Goal: Information Seeking & Learning: Learn about a topic

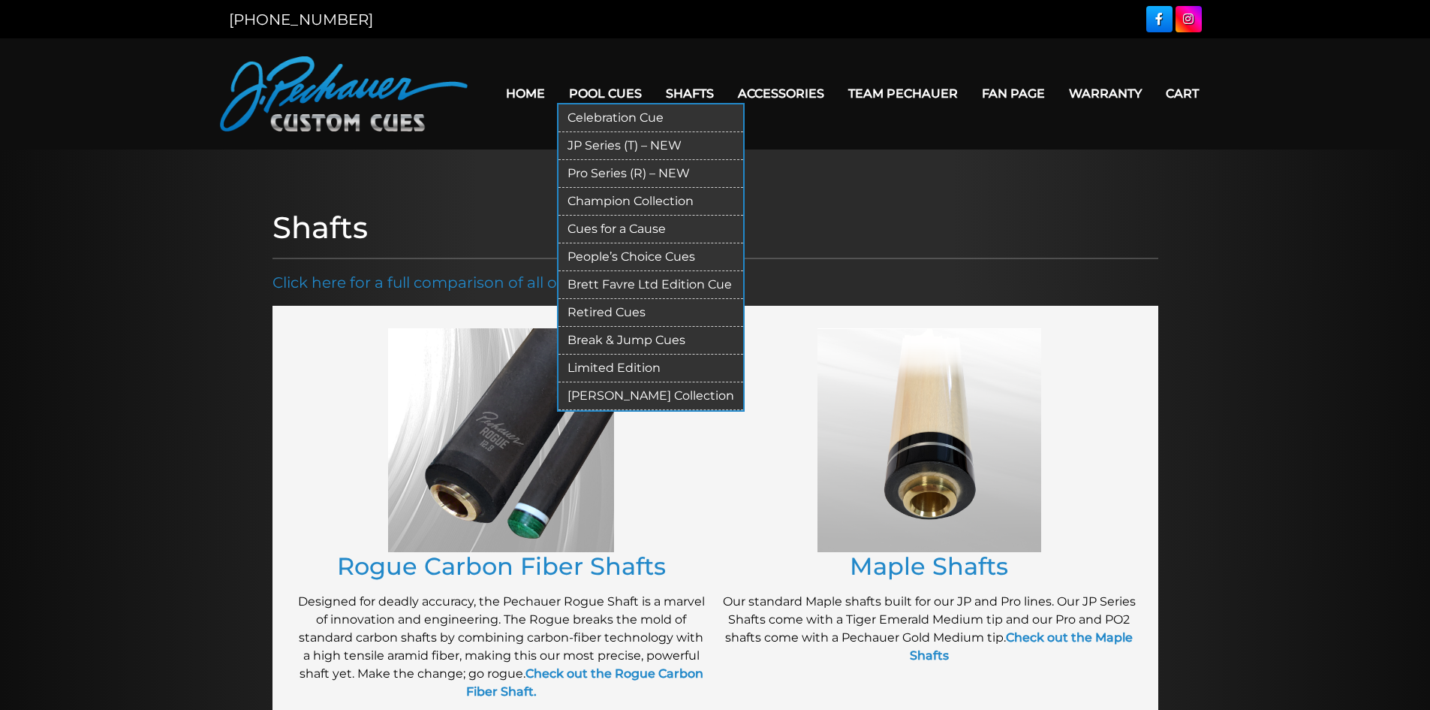
click at [613, 92] on link "Pool Cues" at bounding box center [605, 93] width 97 height 38
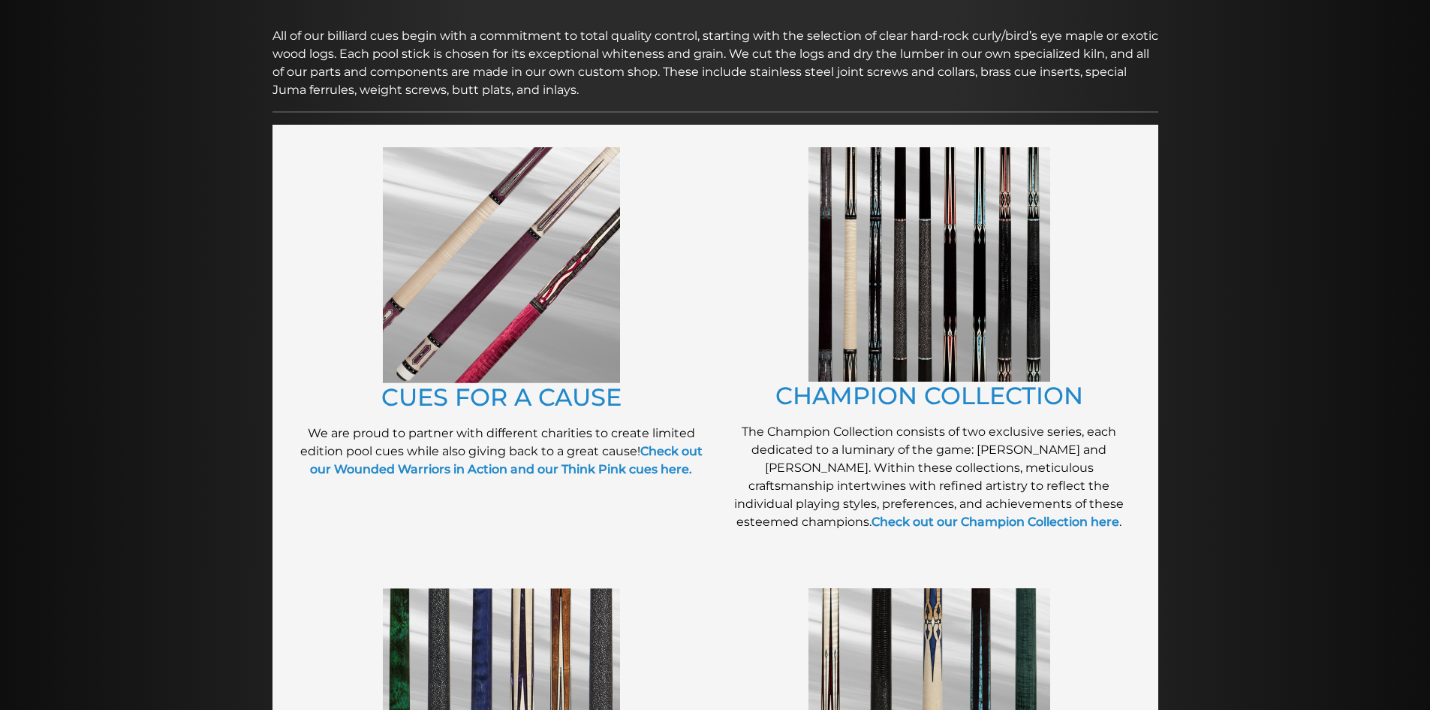
scroll to position [218, 0]
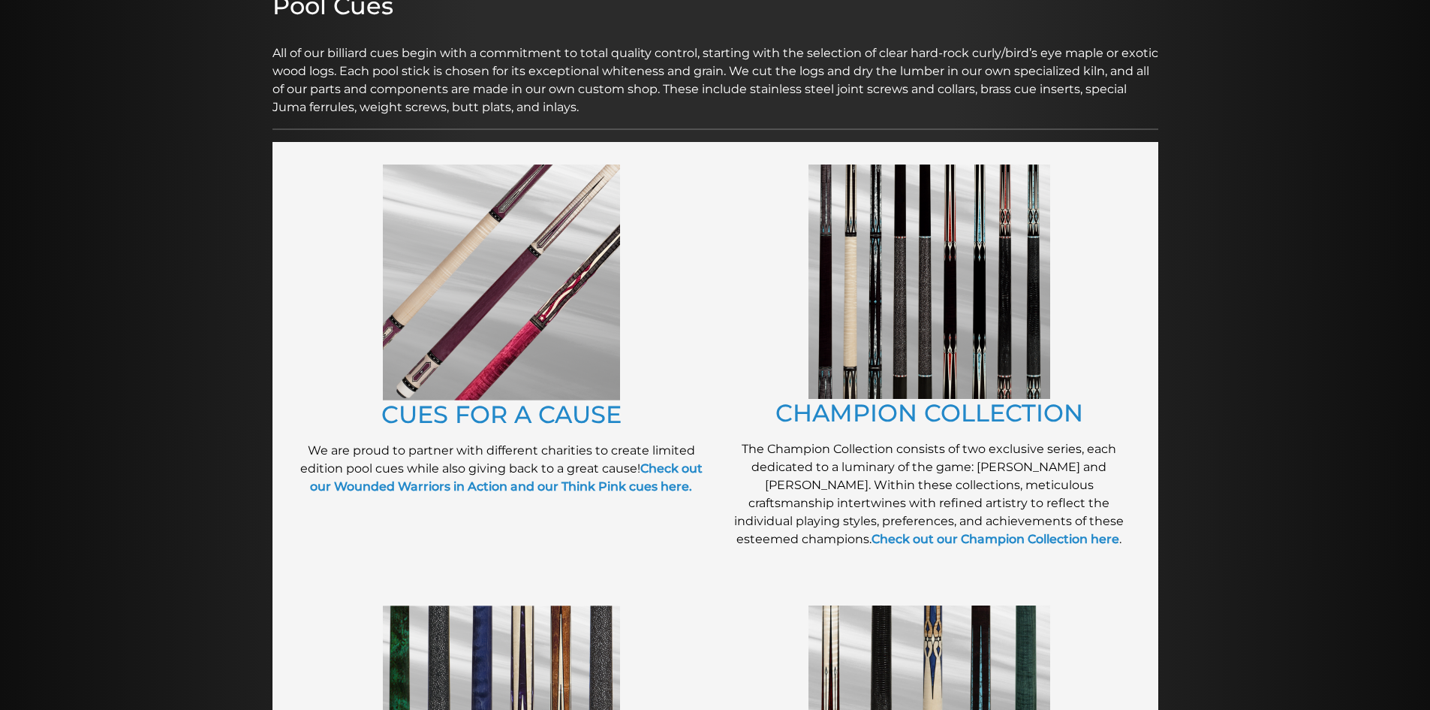
click at [892, 328] on img at bounding box center [930, 281] width 242 height 234
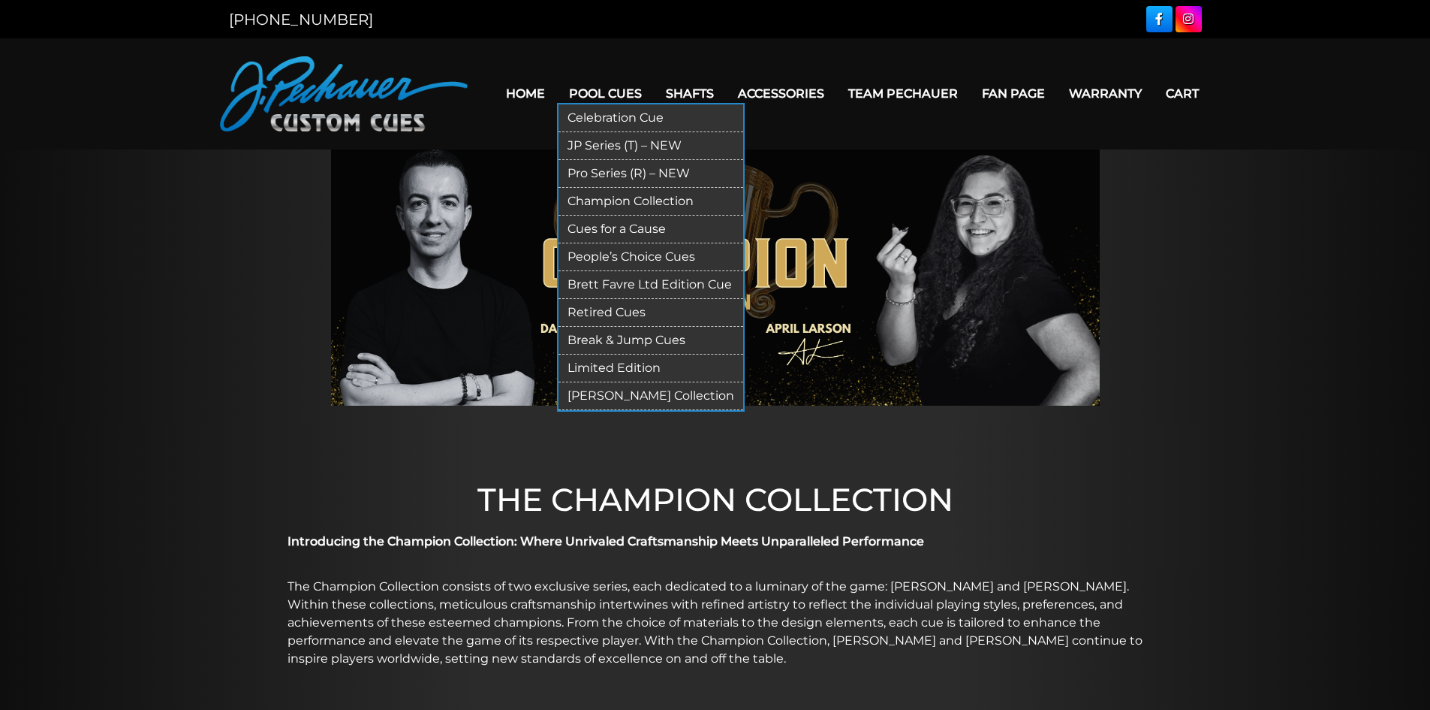
click at [623, 99] on link "Pool Cues" at bounding box center [605, 93] width 97 height 38
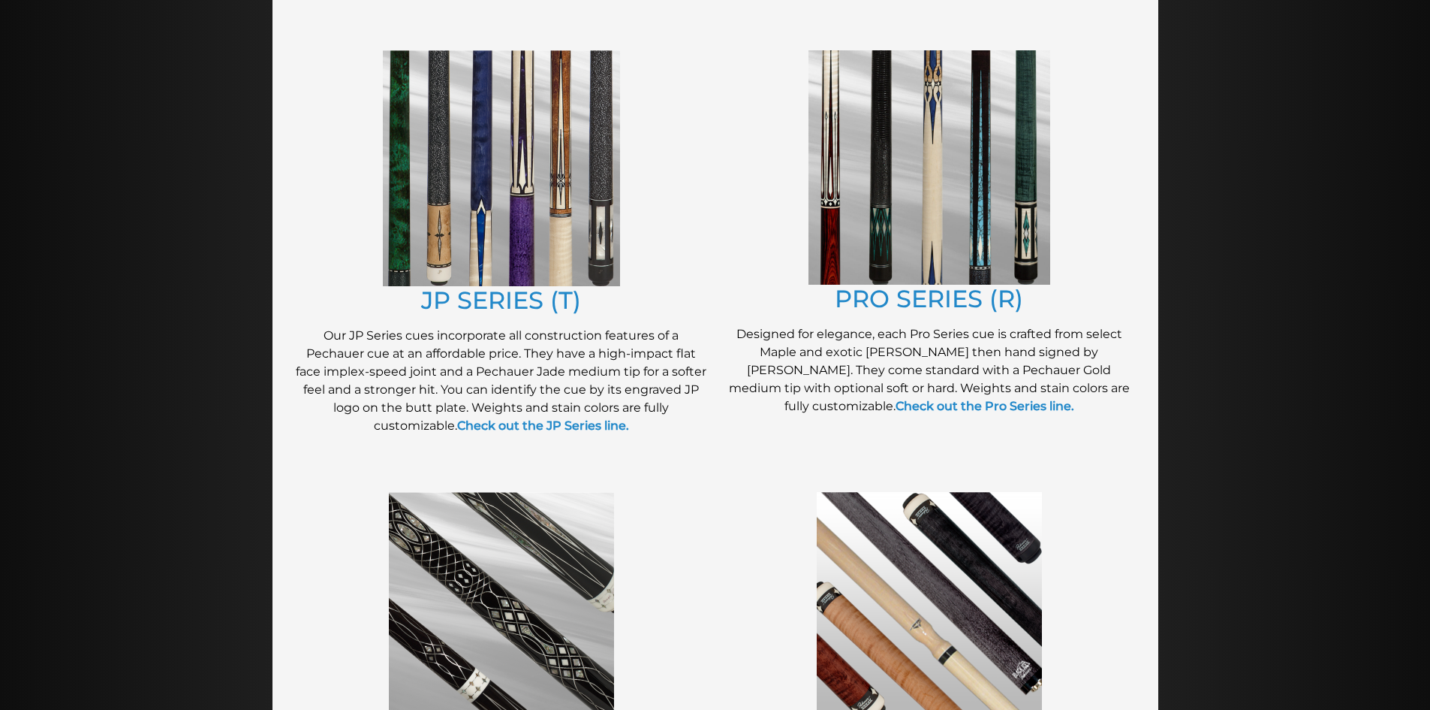
scroll to position [764, 0]
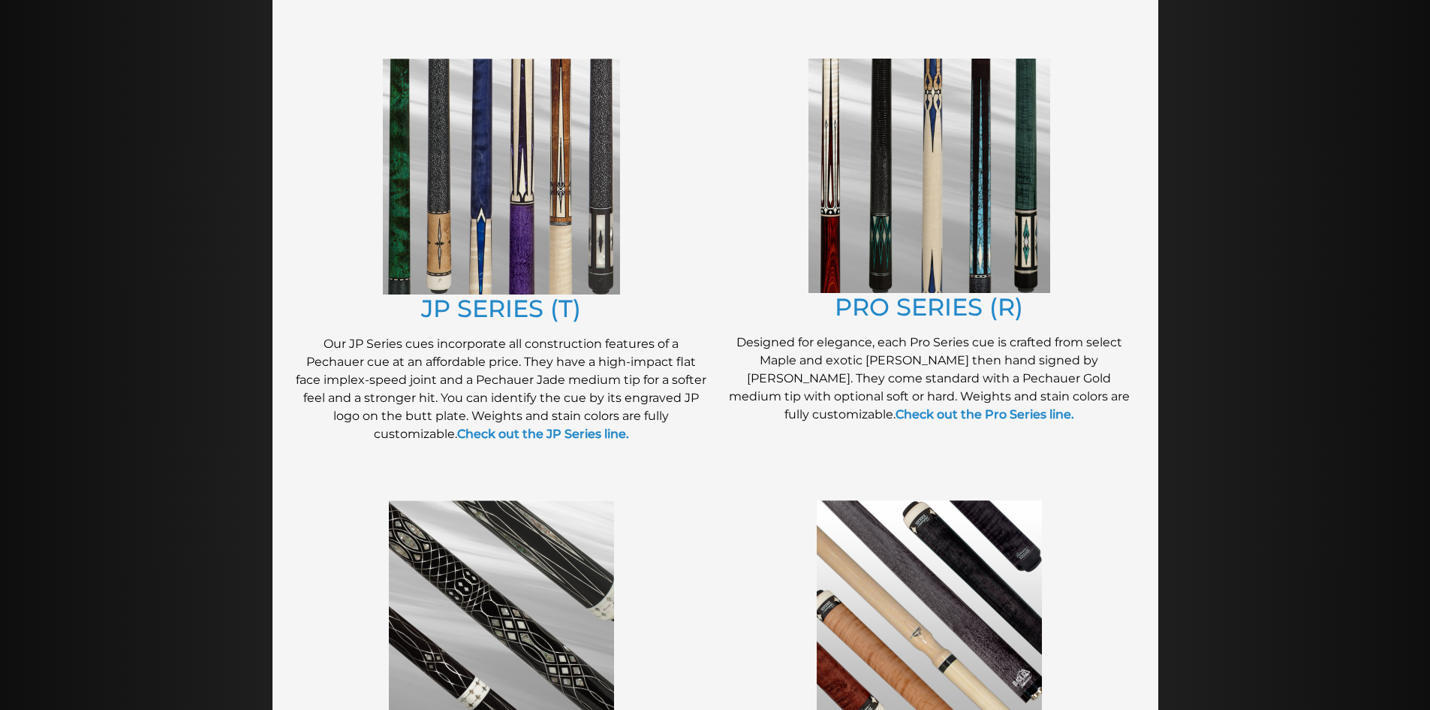
click at [904, 229] on img at bounding box center [930, 176] width 242 height 234
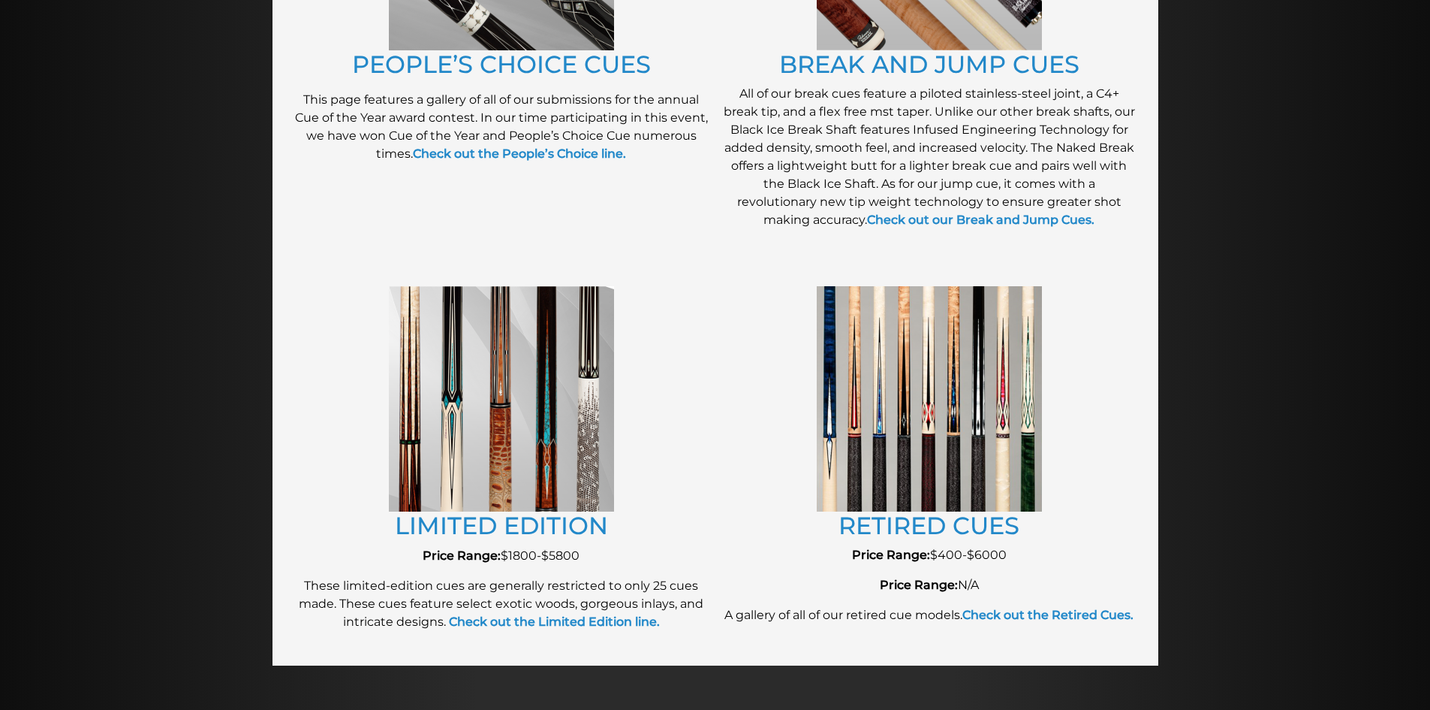
scroll to position [1440, 0]
click at [475, 409] on img at bounding box center [501, 397] width 225 height 225
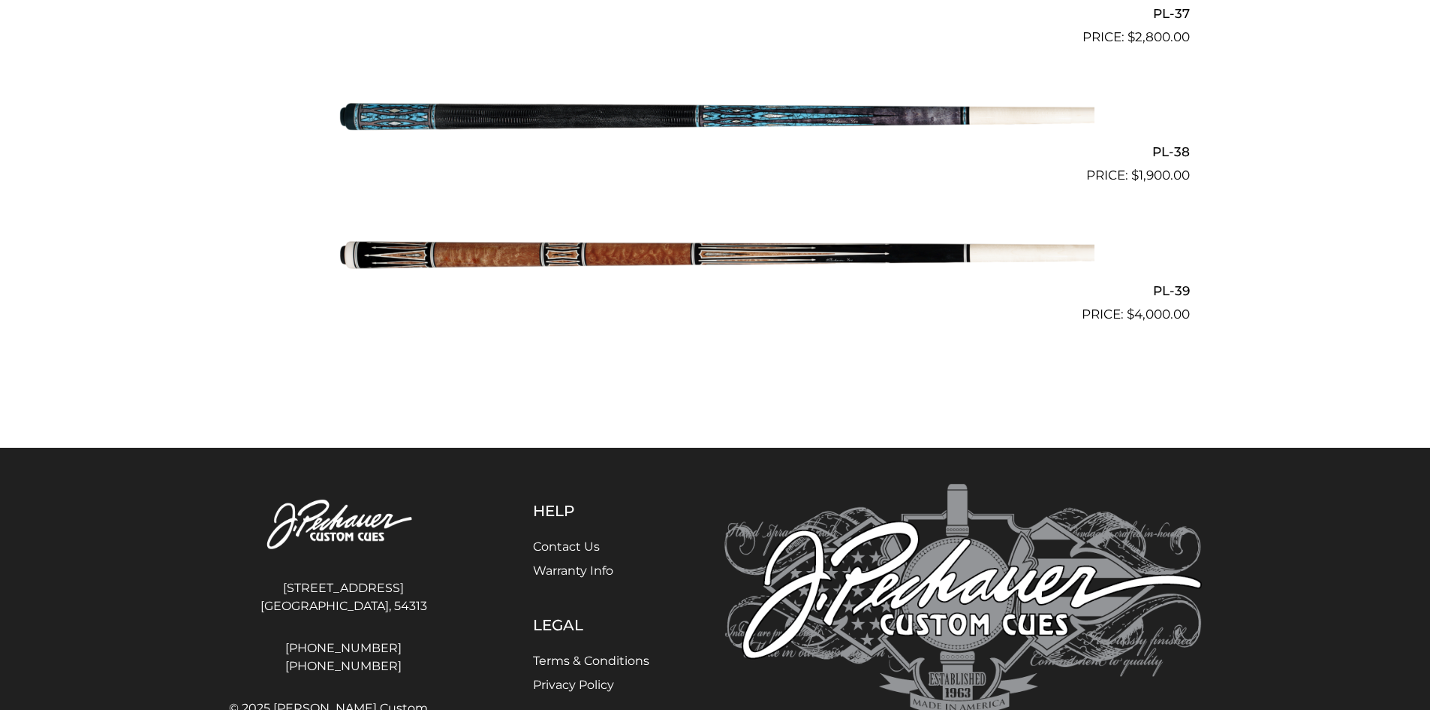
scroll to position [4313, 0]
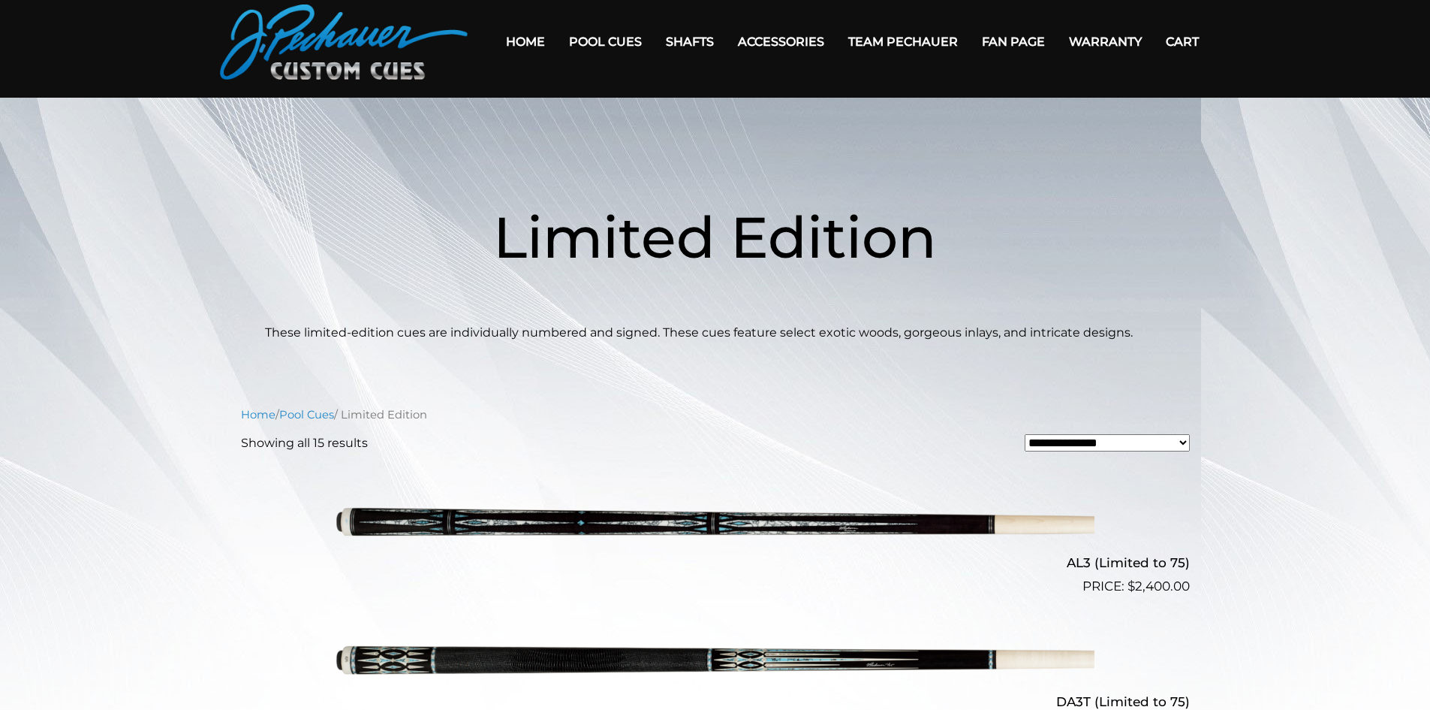
scroll to position [26, 0]
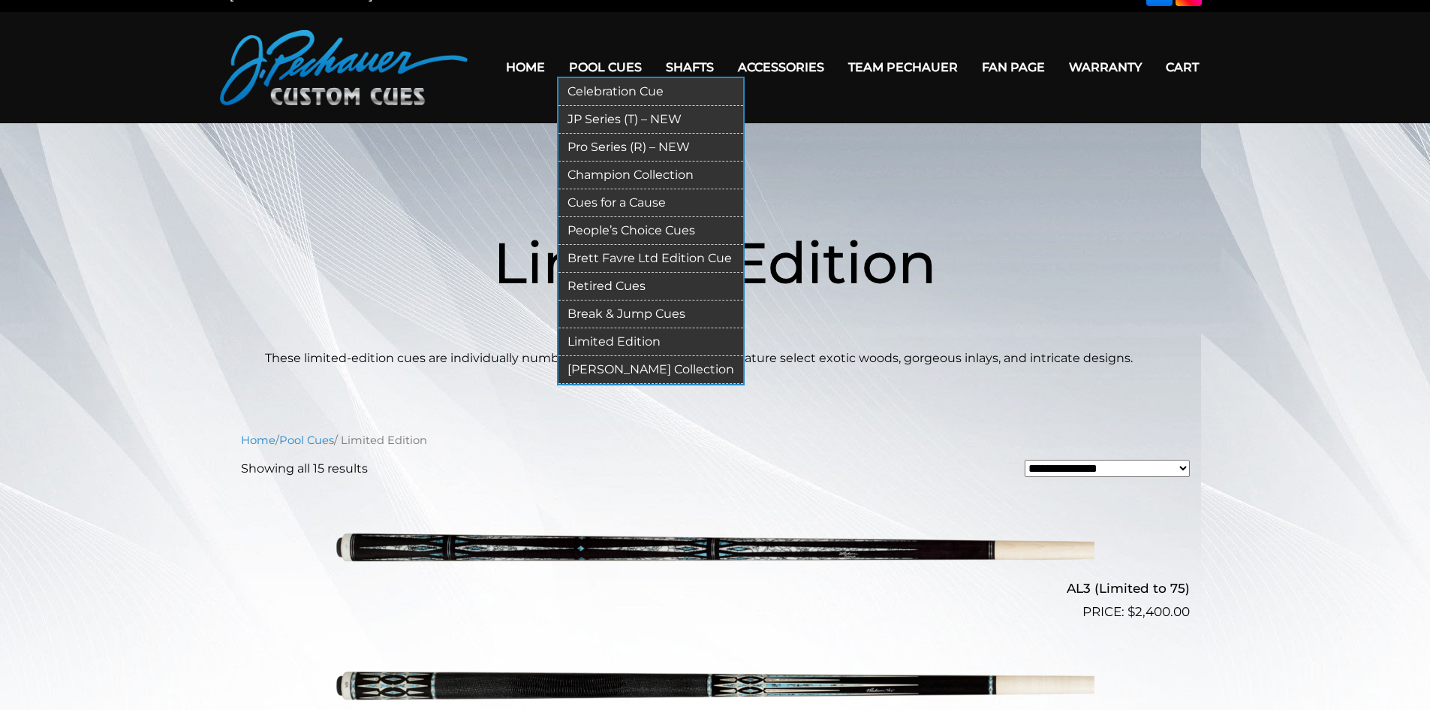
click at [603, 71] on link "Pool Cues" at bounding box center [605, 67] width 97 height 38
